Goal: Information Seeking & Learning: Learn about a topic

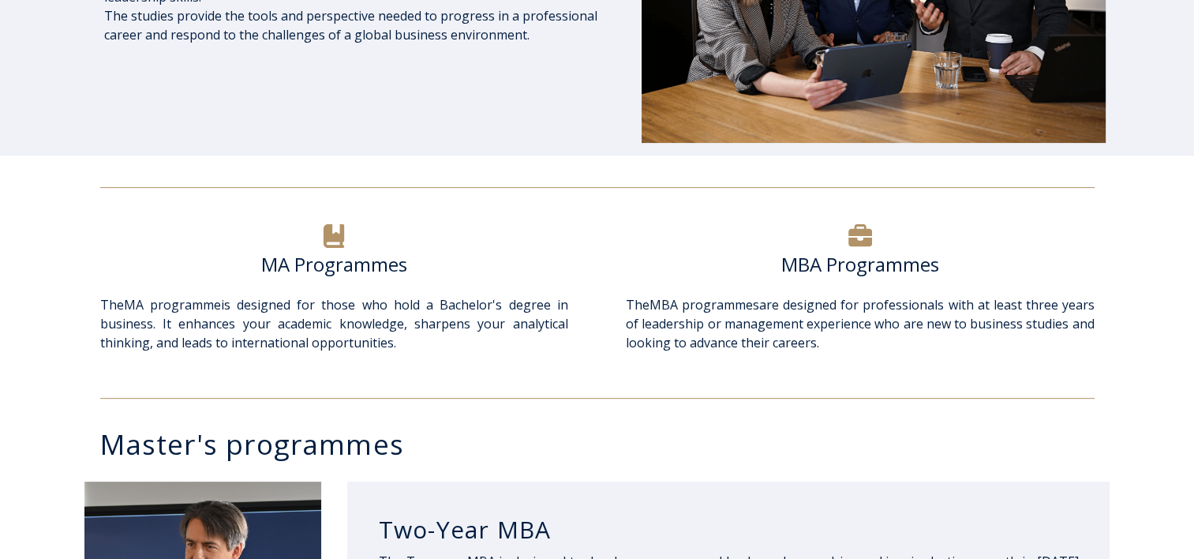
scroll to position [395, 0]
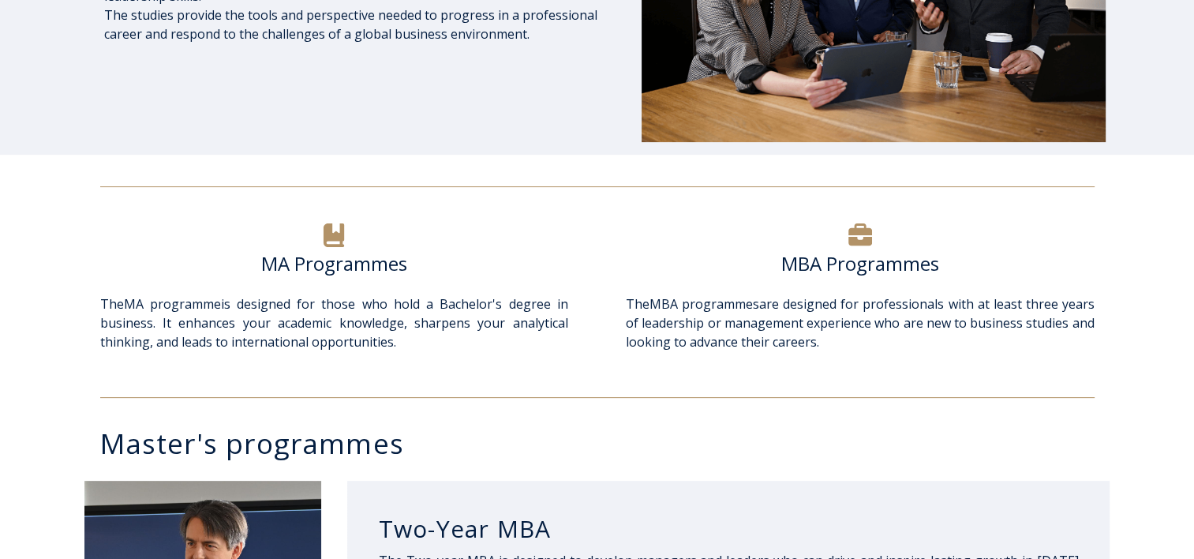
click at [887, 269] on h6 "MBA Programmes" at bounding box center [860, 264] width 468 height 24
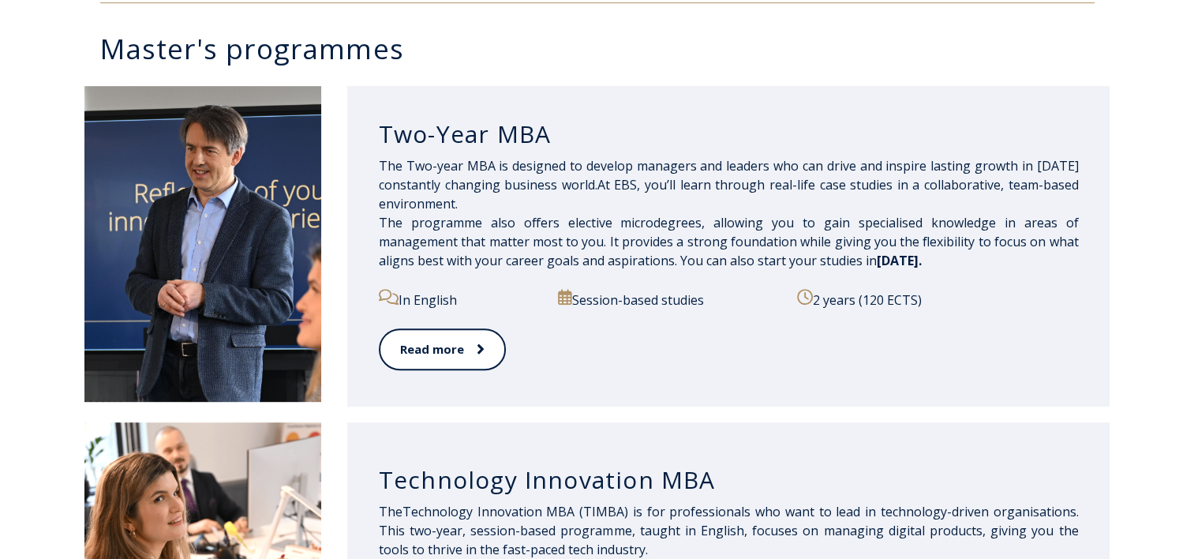
scroll to position [1105, 0]
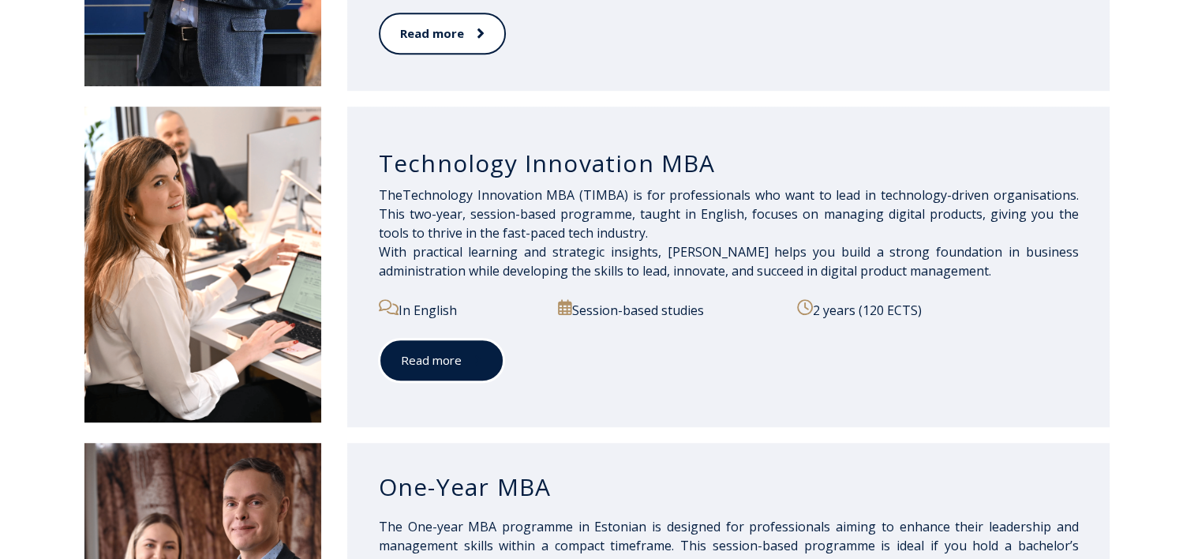
click at [423, 365] on link "Read more" at bounding box center [442, 360] width 126 height 43
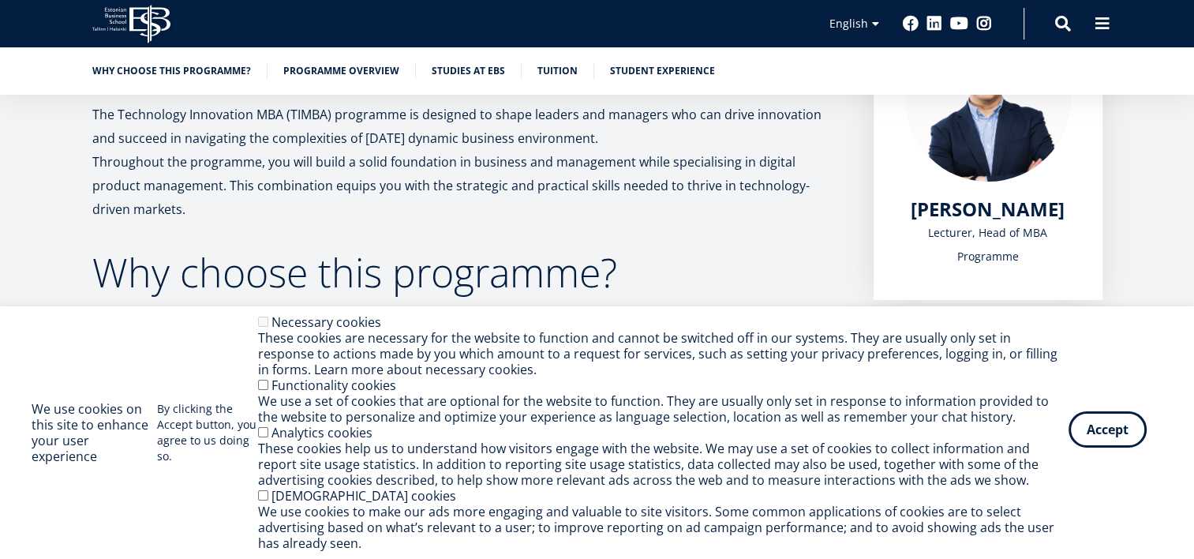
click at [1113, 428] on button "Accept" at bounding box center [1108, 429] width 78 height 36
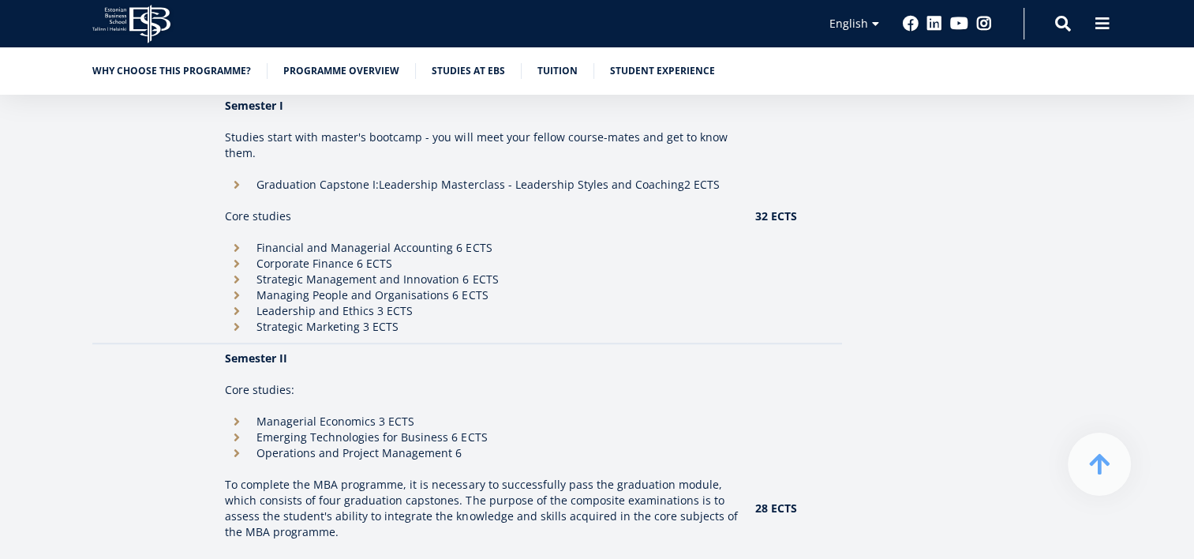
scroll to position [1500, 0]
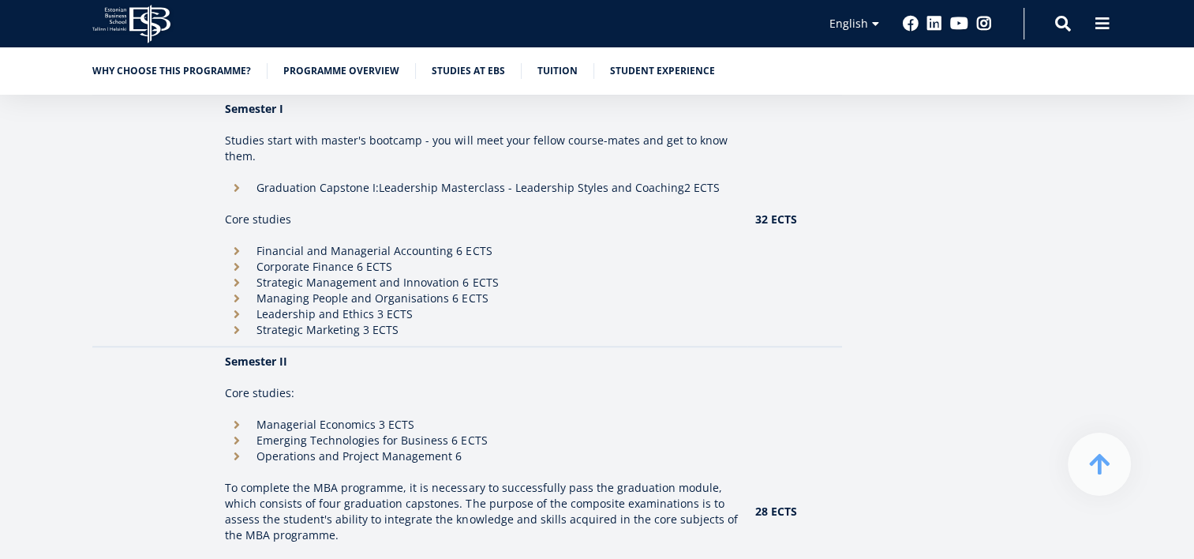
click at [555, 81] on ul "Why choose this programme? Programme overview Studies at EBS Tuition Student ex…" at bounding box center [590, 75] width 1026 height 24
click at [556, 76] on link "Tuition" at bounding box center [558, 70] width 40 height 16
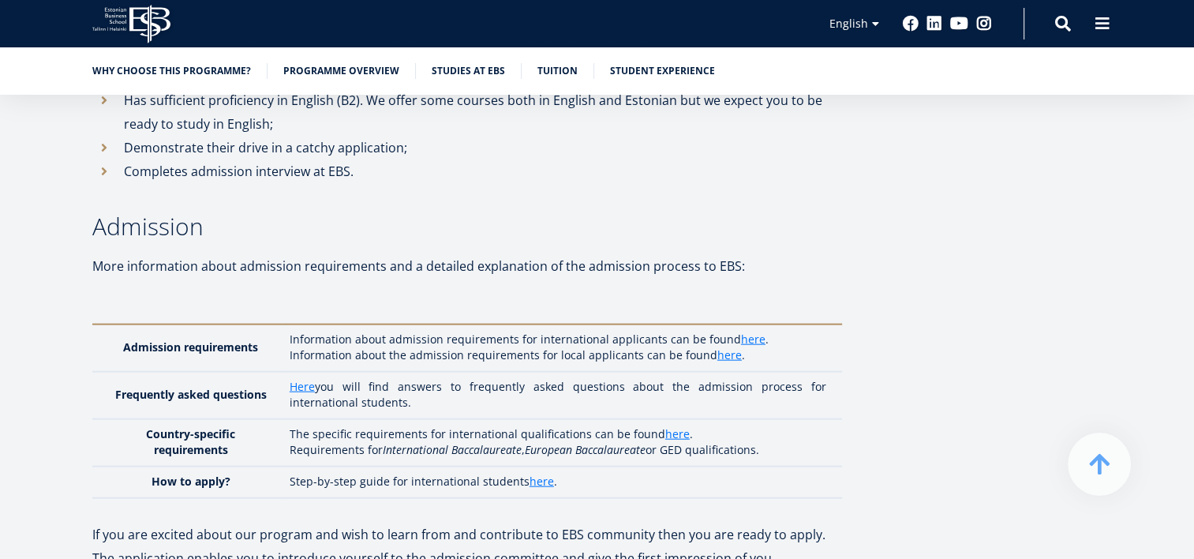
scroll to position [3583, 0]
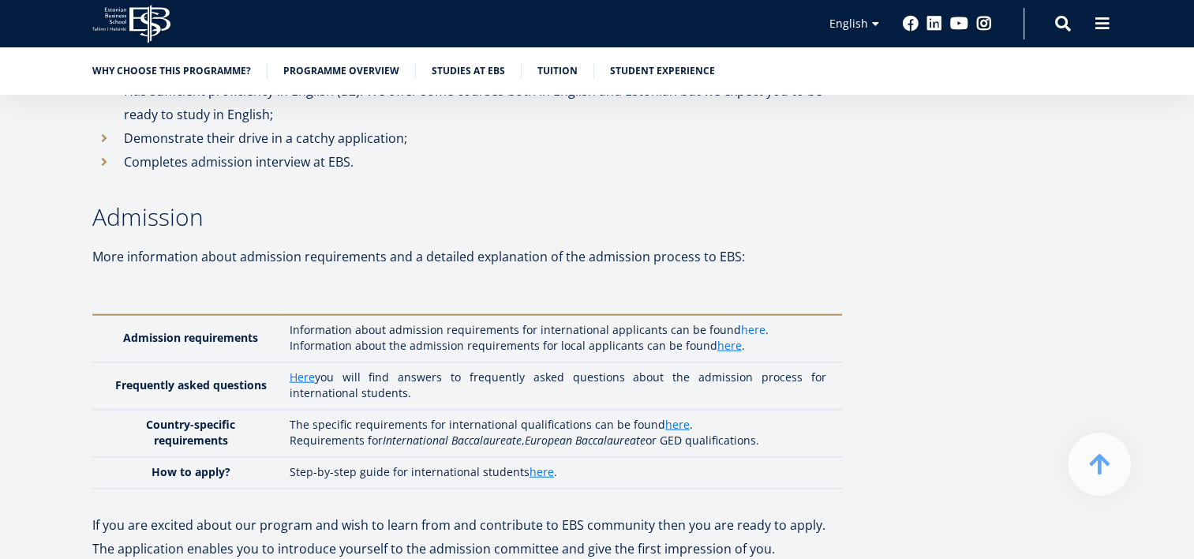
click at [748, 322] on link "here" at bounding box center [753, 330] width 24 height 16
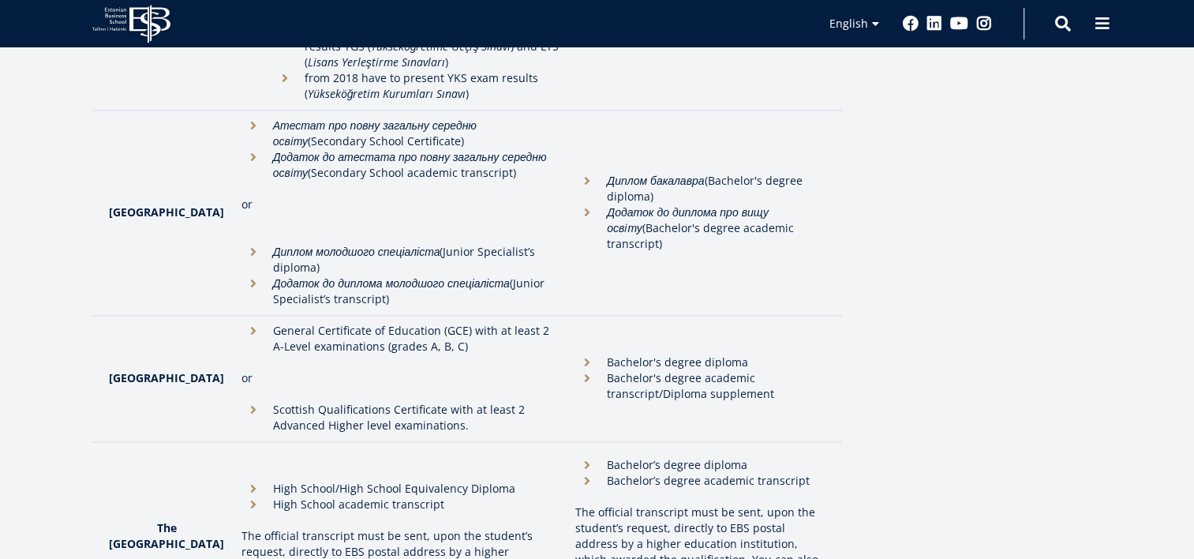
scroll to position [4421, 0]
